Goal: Browse casually: Explore the website without a specific task or goal

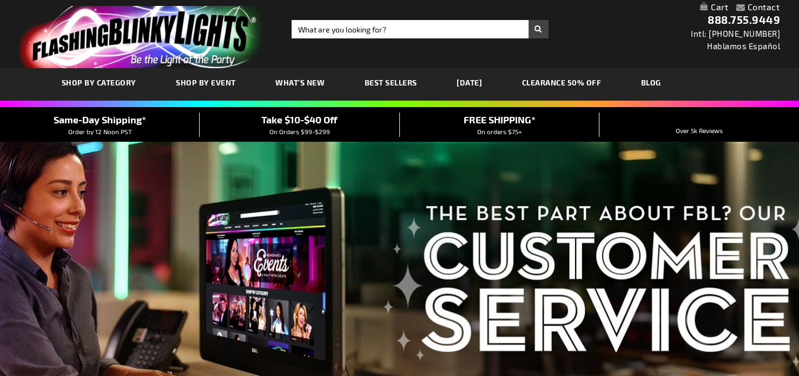
click at [0, 0] on span "SHOP BY CATEGORY" at bounding box center [0, 0] width 0 height 0
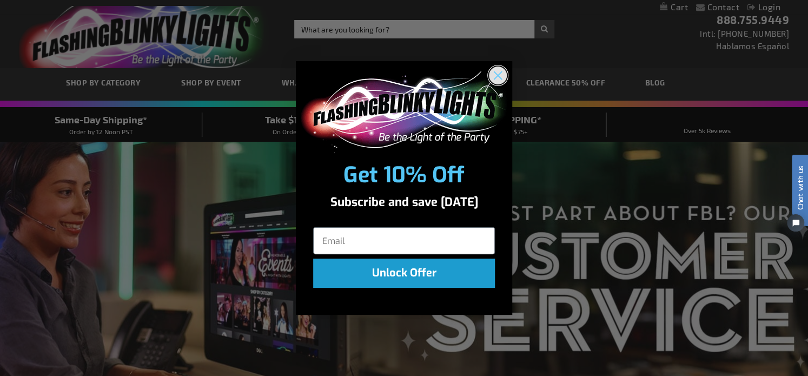
click at [502, 68] on circle "Close dialog" at bounding box center [498, 76] width 18 height 18
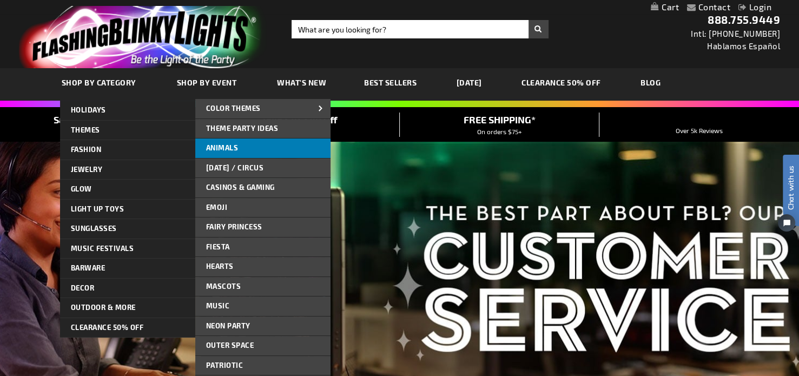
click at [251, 144] on link "Animals" at bounding box center [262, 147] width 135 height 19
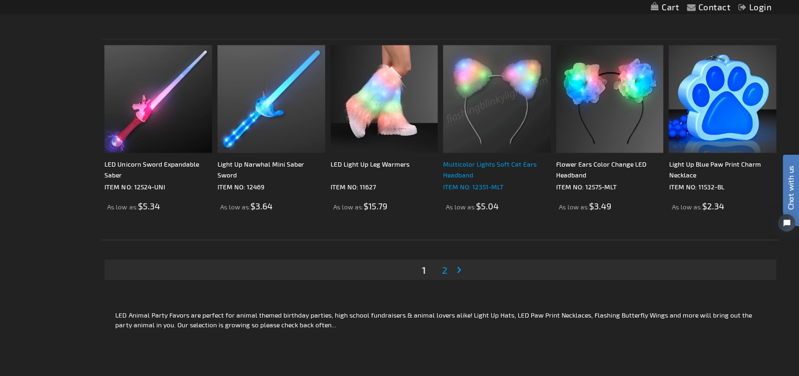
scroll to position [2110, 0]
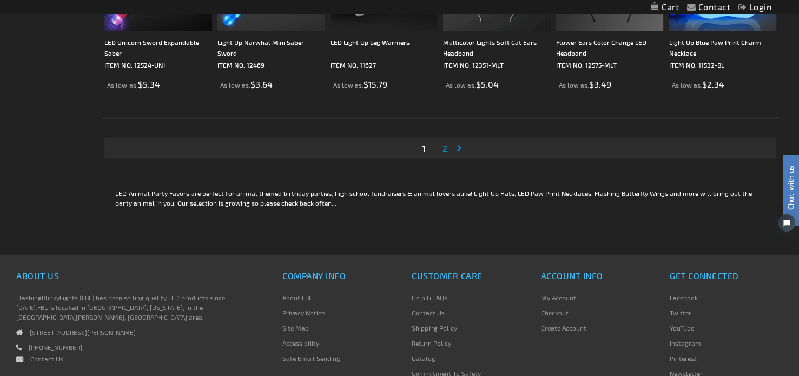
click at [442, 148] on span "2" at bounding box center [444, 148] width 5 height 12
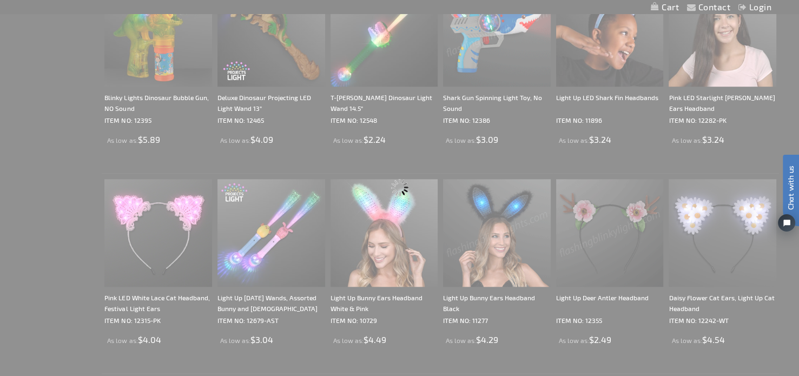
scroll to position [489, 0]
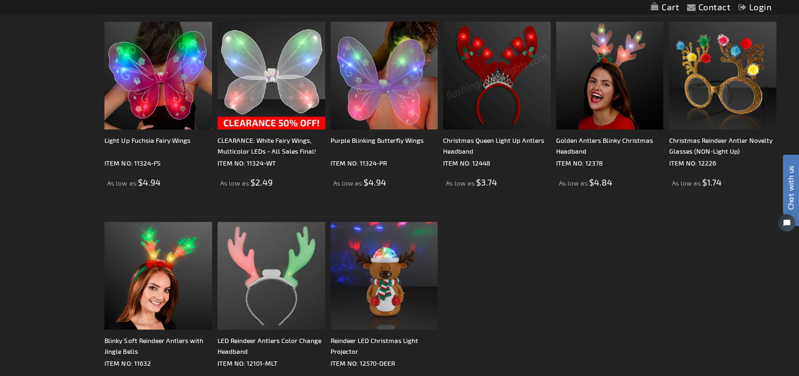
scroll to position [811, 0]
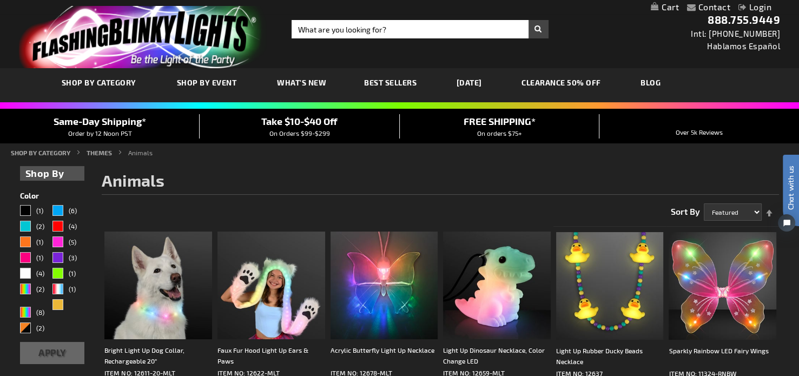
click at [296, 84] on span "What's New" at bounding box center [301, 82] width 49 height 9
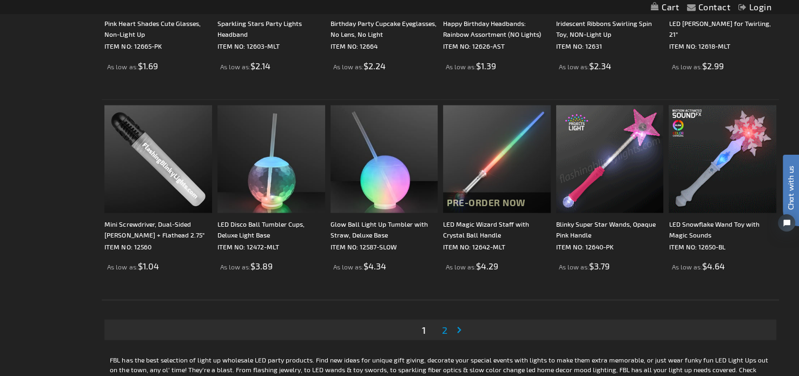
scroll to position [1948, 0]
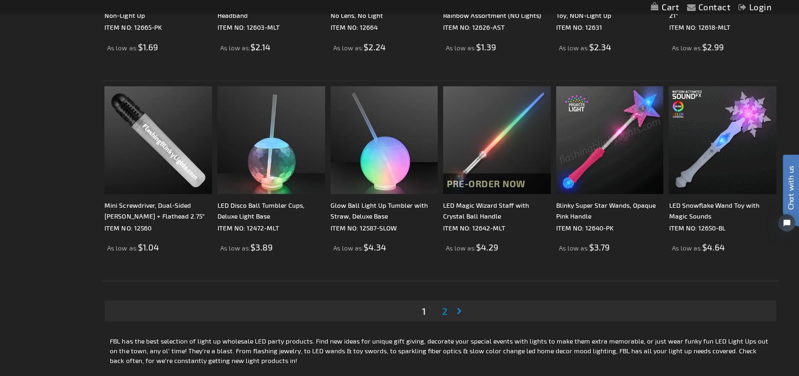
click at [445, 306] on span "2" at bounding box center [444, 311] width 5 height 12
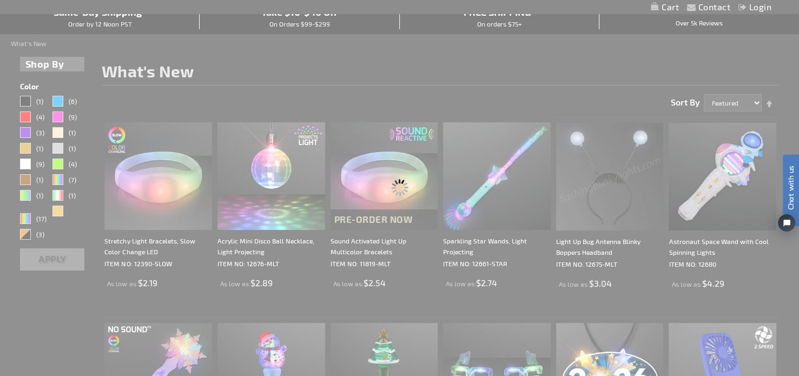
scroll to position [0, 0]
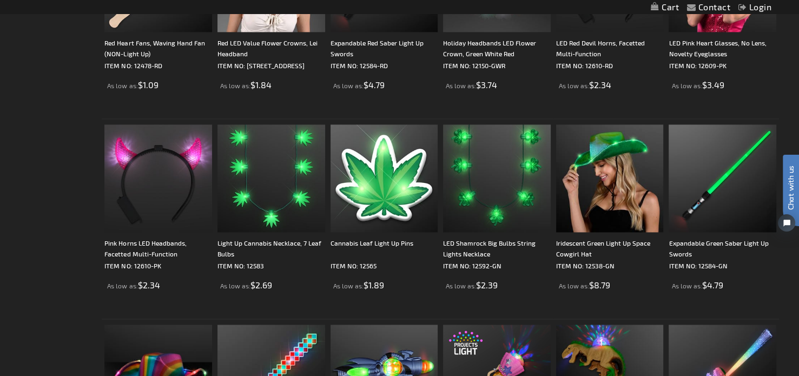
scroll to position [1515, 0]
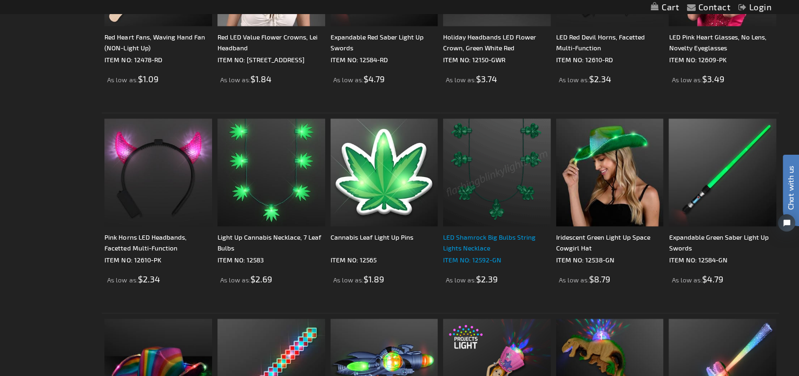
click at [512, 235] on div "LED Shamrock Big Bulbs String Lights Necklace" at bounding box center [497, 243] width 108 height 22
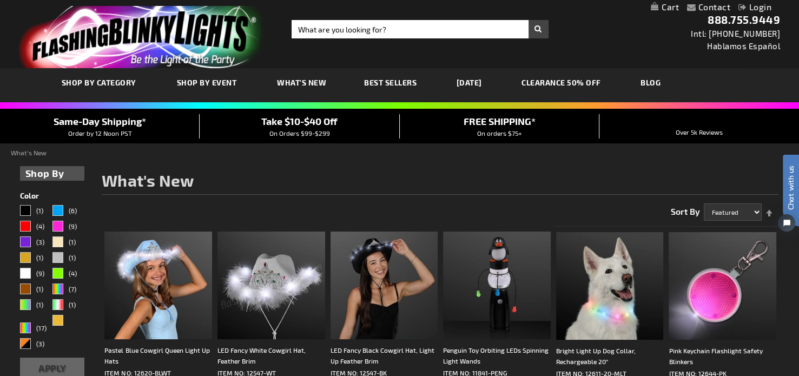
click at [381, 78] on span "Best Sellers" at bounding box center [390, 82] width 52 height 9
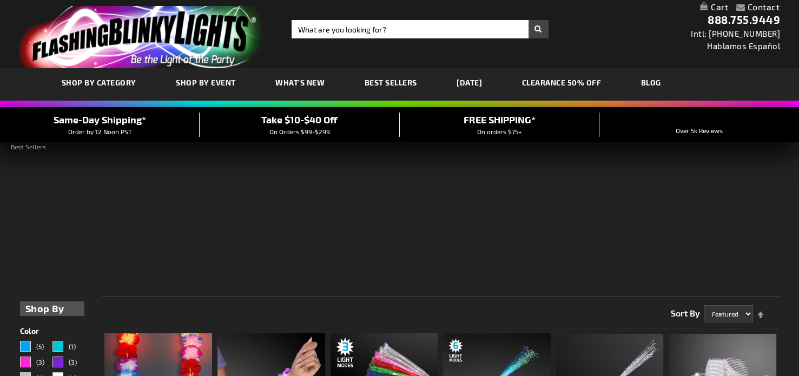
scroll to position [49, 0]
